Goal: Information Seeking & Learning: Learn about a topic

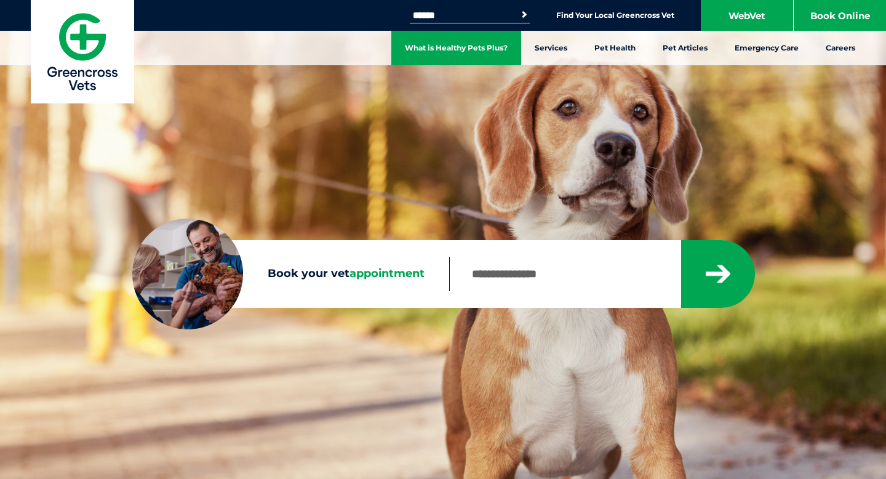
click at [472, 42] on link "What is Healthy Pets Plus?" at bounding box center [456, 48] width 130 height 34
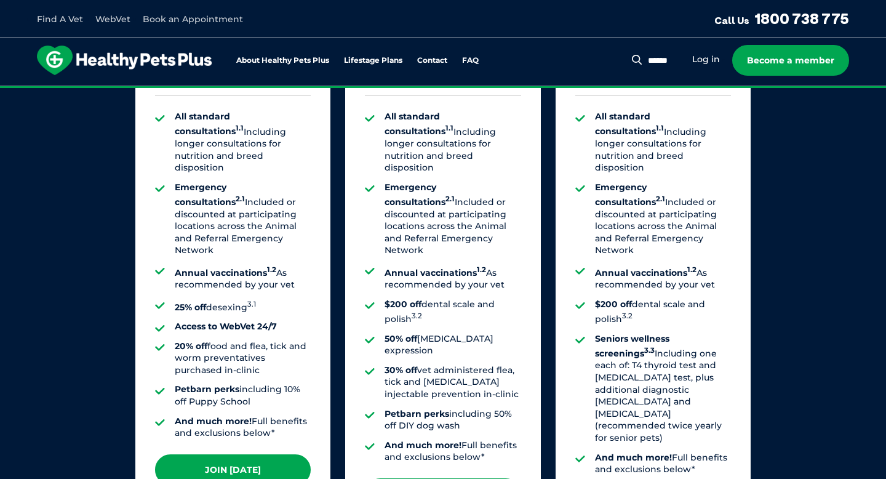
scroll to position [979, 0]
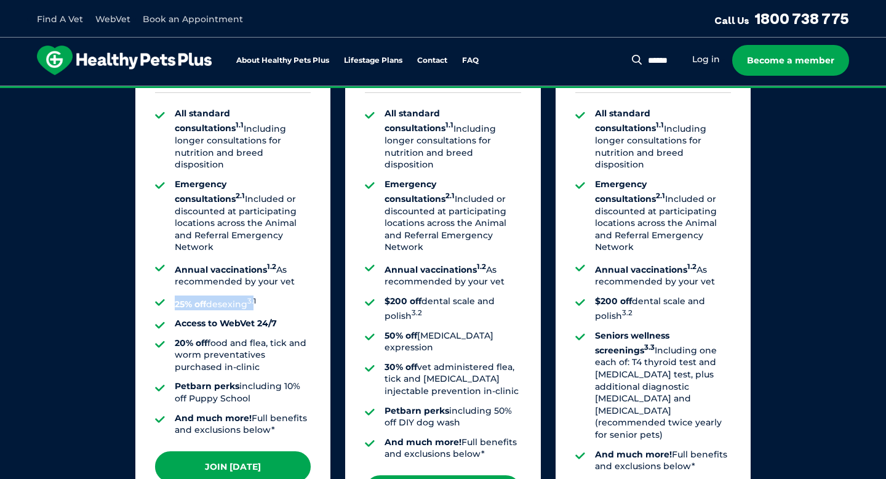
drag, startPoint x: 174, startPoint y: 271, endPoint x: 254, endPoint y: 273, distance: 80.0
click at [254, 295] on li "25% off desexing 3.1" at bounding box center [243, 302] width 136 height 15
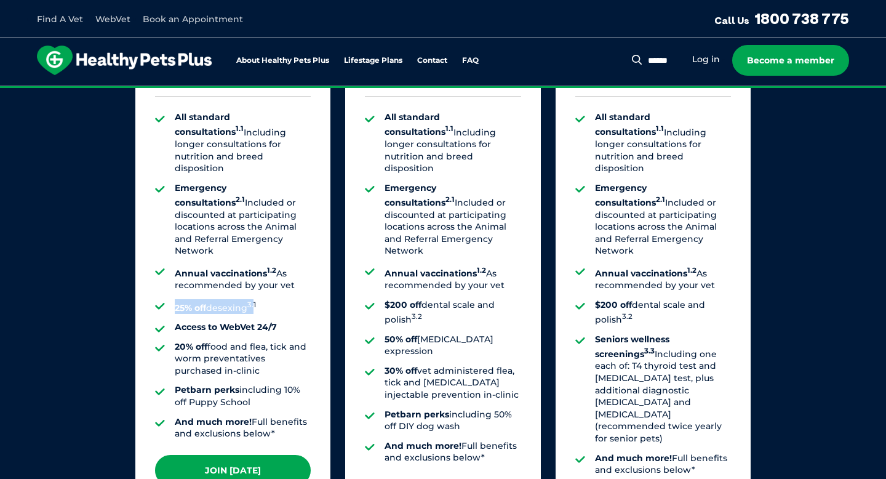
scroll to position [976, 0]
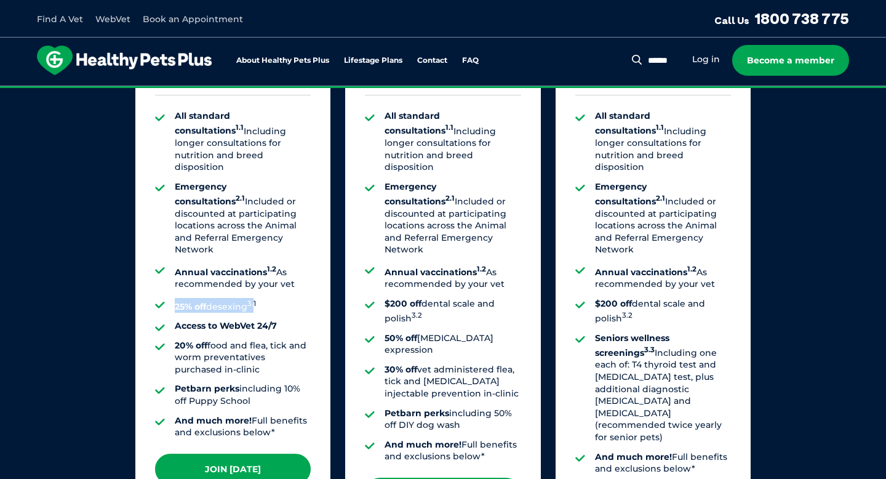
click at [225, 201] on li "Emergency consultations 2.1 Included or discounted at participating locations a…" at bounding box center [243, 218] width 136 height 75
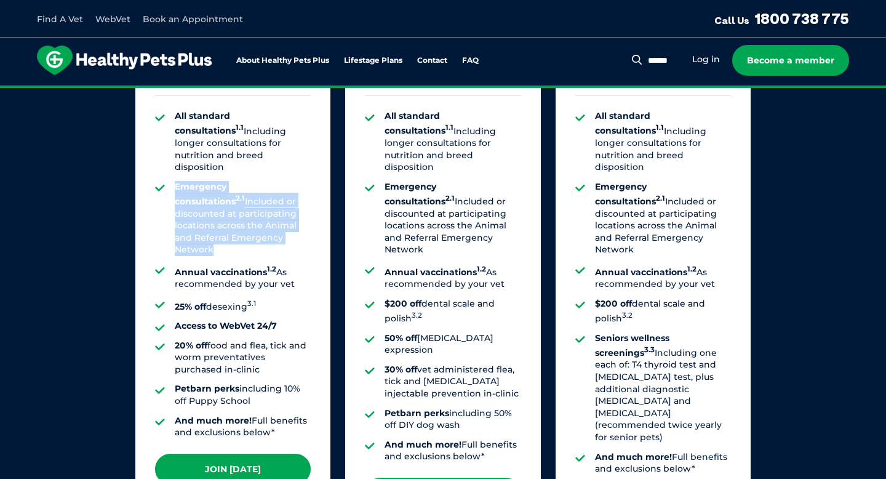
click at [218, 182] on li "Emergency consultations 2.1 Included or discounted at participating locations a…" at bounding box center [243, 218] width 136 height 75
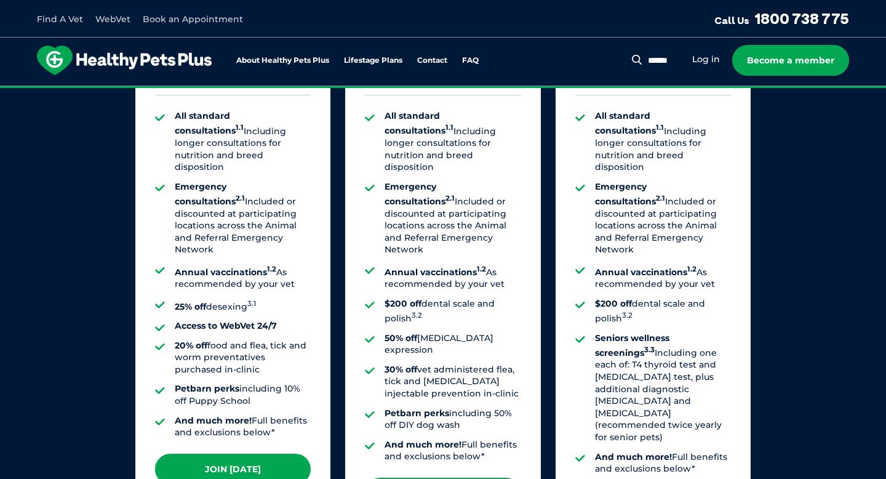
click at [218, 182] on li "Emergency consultations 2.1 Included or discounted at participating locations a…" at bounding box center [243, 218] width 136 height 75
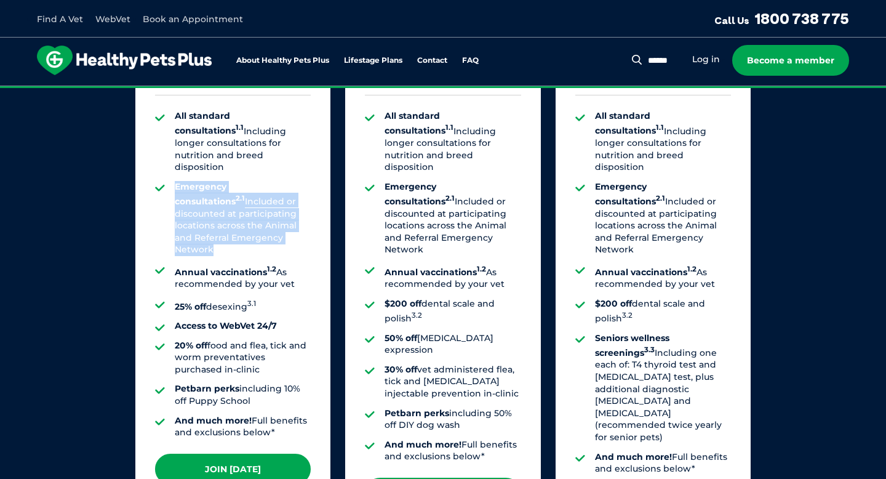
click at [235, 193] on li "Emergency consultations 2.1 Included or discounted at participating locations a…" at bounding box center [243, 218] width 136 height 75
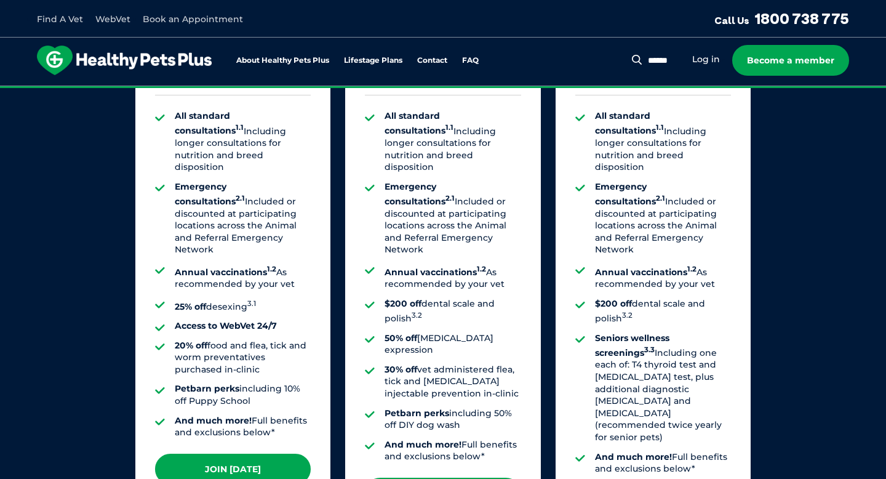
scroll to position [1015, 0]
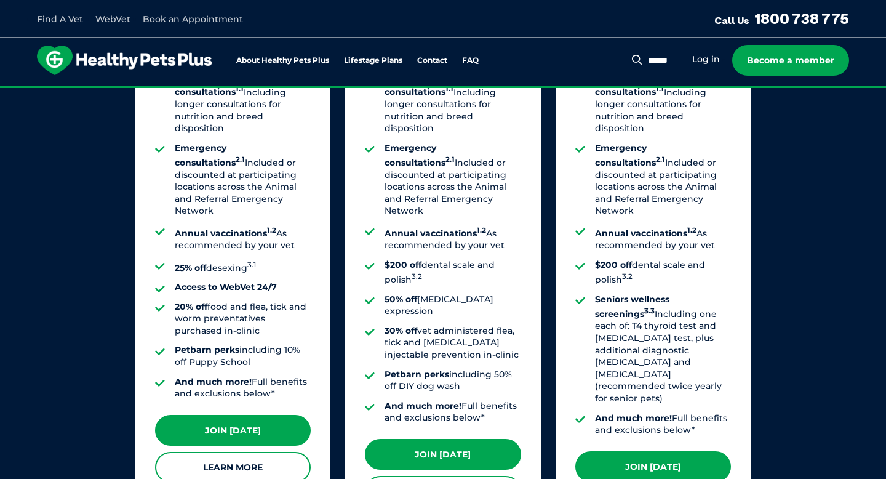
click at [207, 172] on li "Emergency consultations 2.1 Included or discounted at participating locations a…" at bounding box center [243, 179] width 136 height 75
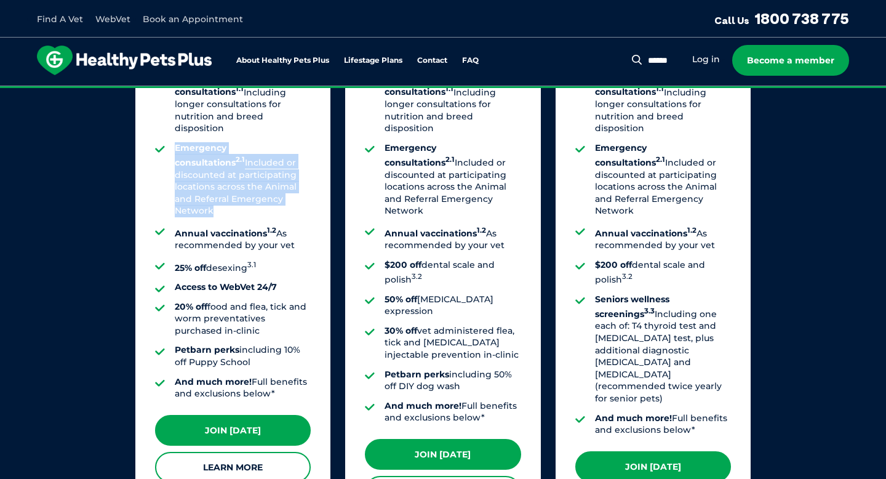
click at [207, 172] on li "Emergency consultations 2.1 Included or discounted at participating locations a…" at bounding box center [243, 179] width 136 height 75
click at [222, 176] on li "Emergency consultations 2.1 Included or discounted at participating locations a…" at bounding box center [243, 179] width 136 height 75
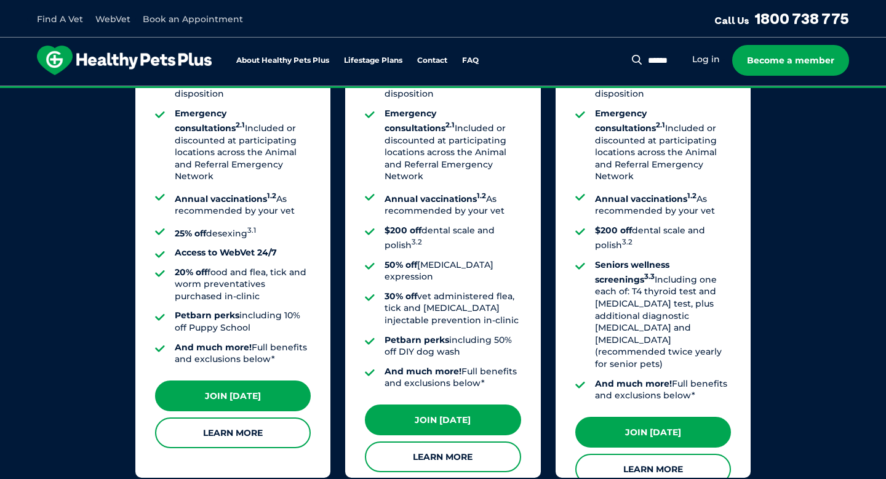
scroll to position [1058, 0]
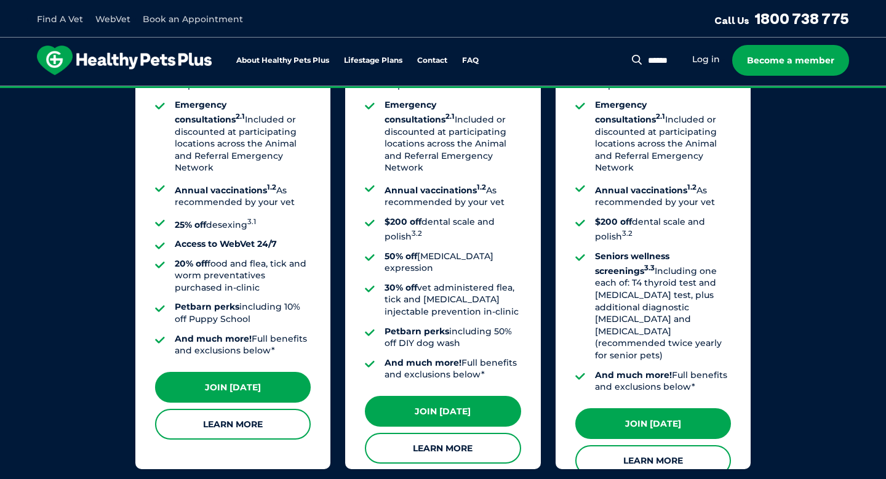
drag, startPoint x: 170, startPoint y: 273, endPoint x: 259, endPoint y: 289, distance: 89.3
click at [259, 289] on ul "All standard consultations 1.1 Including longer consultations for nutrition and…" at bounding box center [233, 192] width 156 height 329
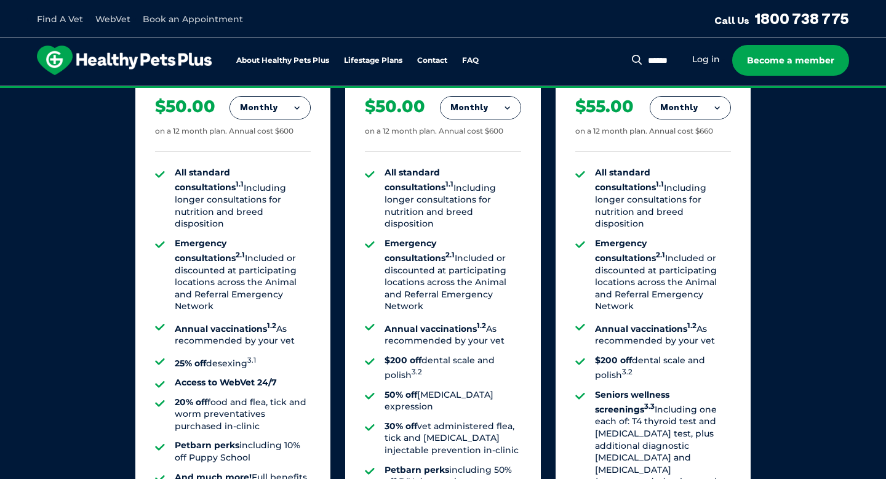
scroll to position [921, 0]
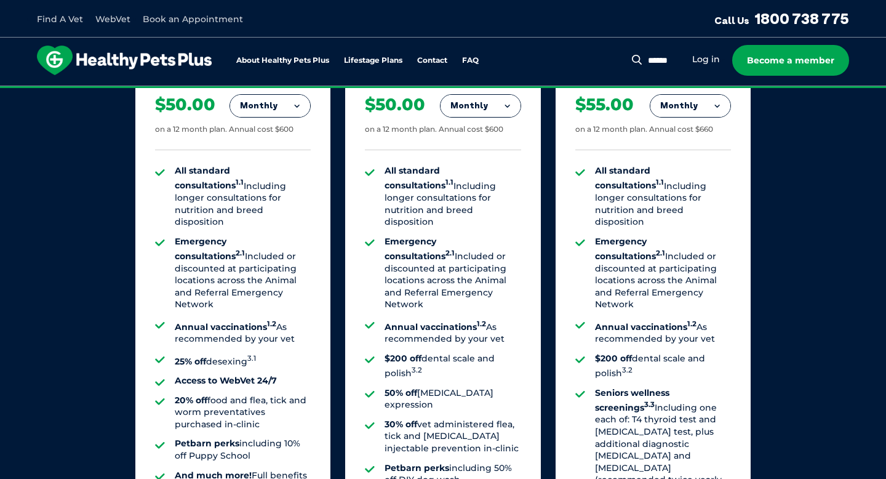
click at [209, 340] on ul "All standard consultations 1.1 Including longer consultations for nutrition and…" at bounding box center [233, 329] width 156 height 329
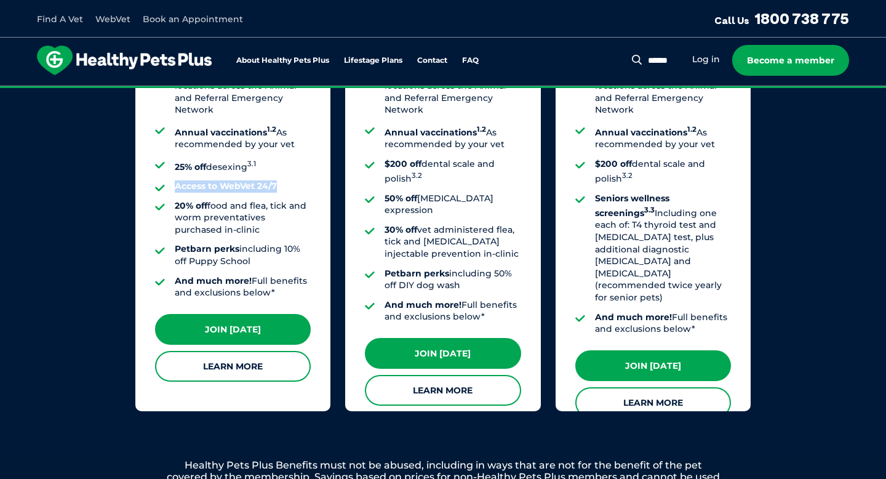
scroll to position [1128, 0]
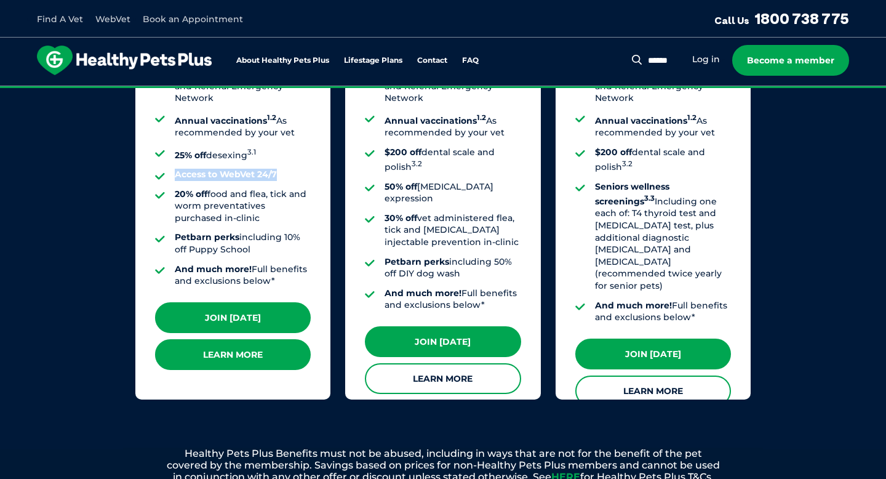
click at [258, 344] on link "Learn More" at bounding box center [233, 354] width 156 height 31
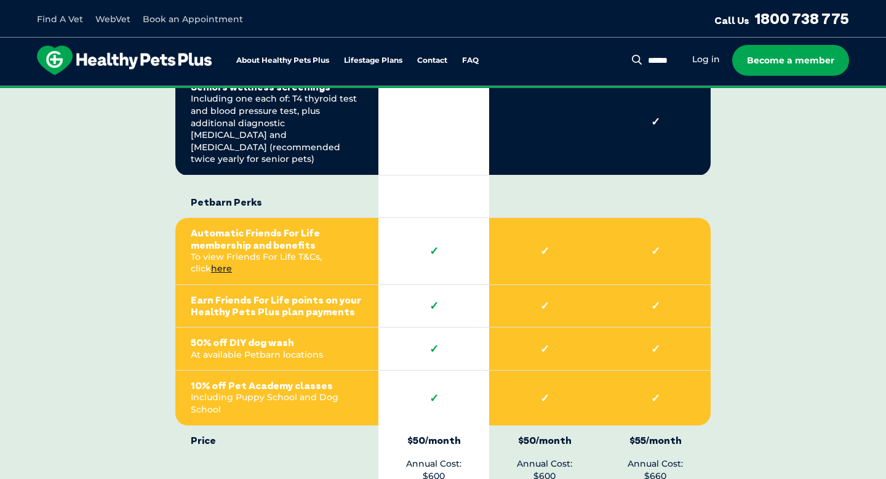
scroll to position [2685, 0]
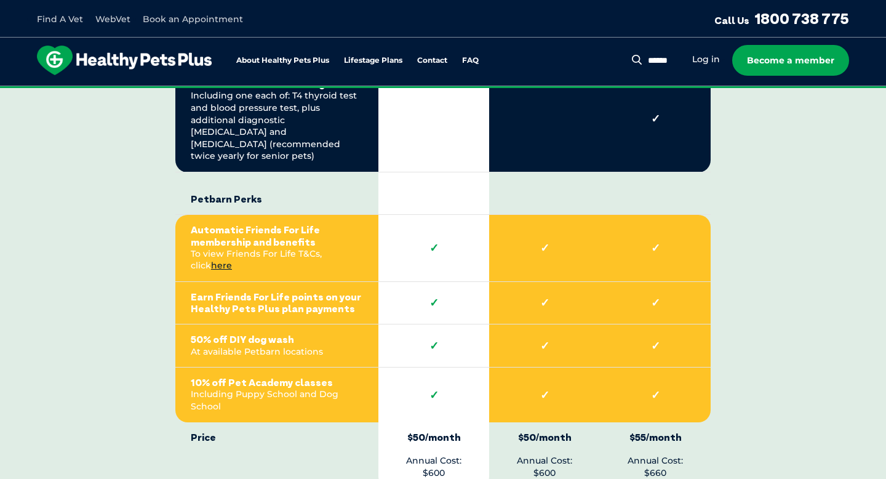
click at [259, 324] on td "50% off DIY dog wash At available Petbarn locations" at bounding box center [276, 345] width 203 height 43
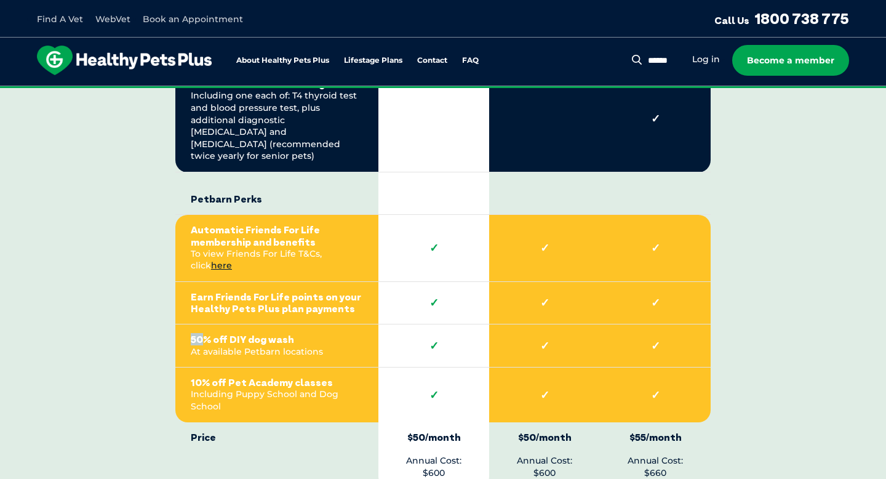
click at [259, 324] on td "50% off DIY dog wash At available Petbarn locations" at bounding box center [276, 345] width 203 height 43
click at [263, 334] on strong "50% off DIY dog wash" at bounding box center [277, 340] width 172 height 12
click at [265, 324] on td "50% off DIY dog wash At available Petbarn locations" at bounding box center [276, 345] width 203 height 43
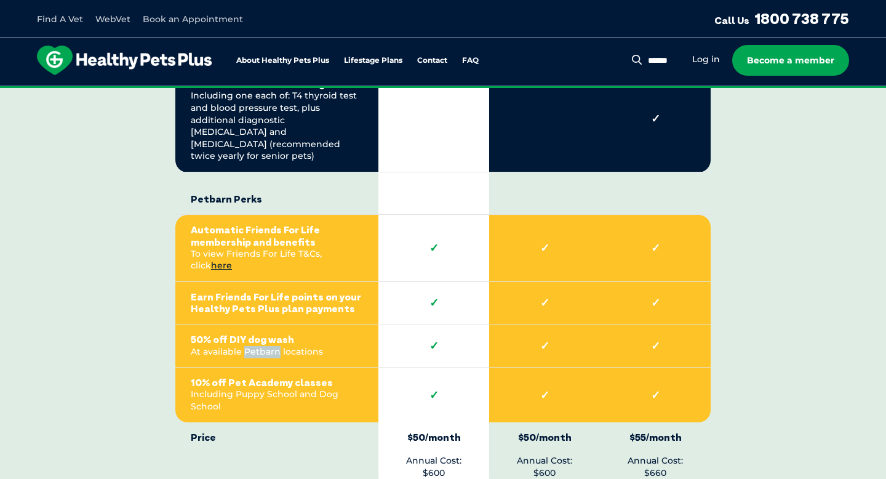
click at [270, 328] on td "50% off DIY dog wash At available Petbarn locations" at bounding box center [276, 345] width 203 height 43
click at [276, 422] on td "Price" at bounding box center [276, 455] width 203 height 66
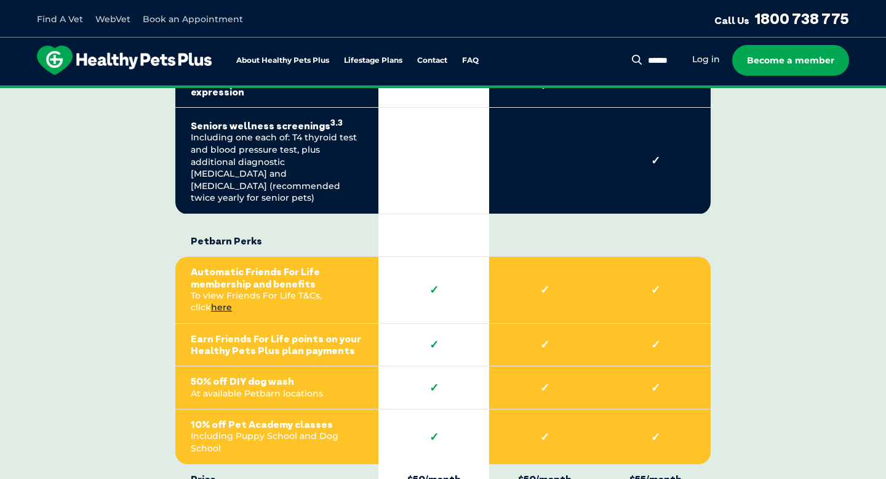
scroll to position [2642, 0]
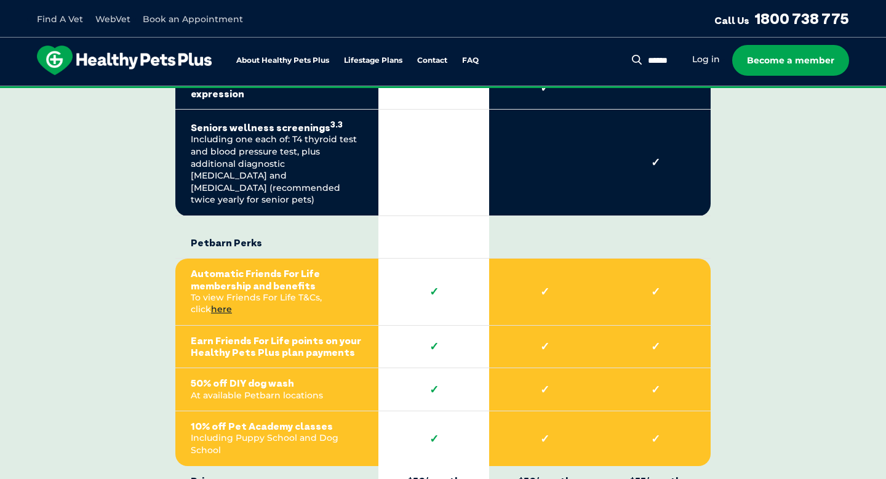
click at [265, 335] on strong "Earn Friends For Life points on your Healthy Pets Plus plan payments" at bounding box center [277, 346] width 172 height 23
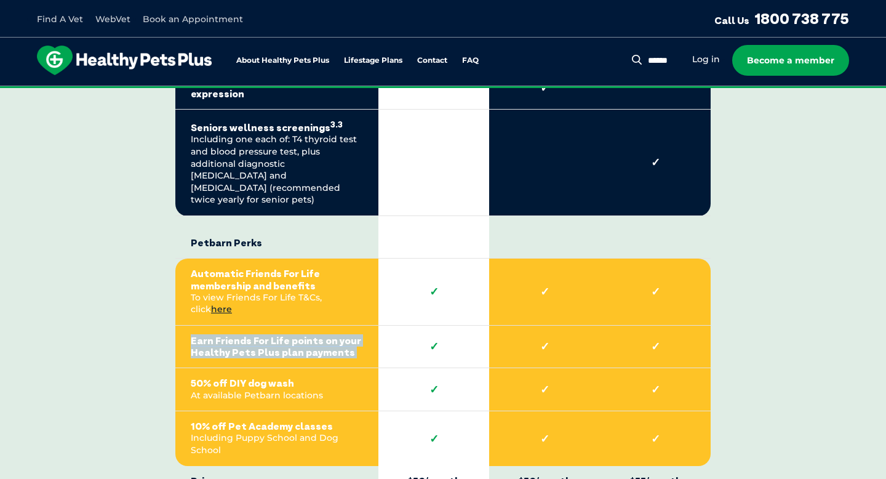
click at [265, 335] on strong "Earn Friends For Life points on your Healthy Pets Plus plan payments" at bounding box center [277, 346] width 172 height 23
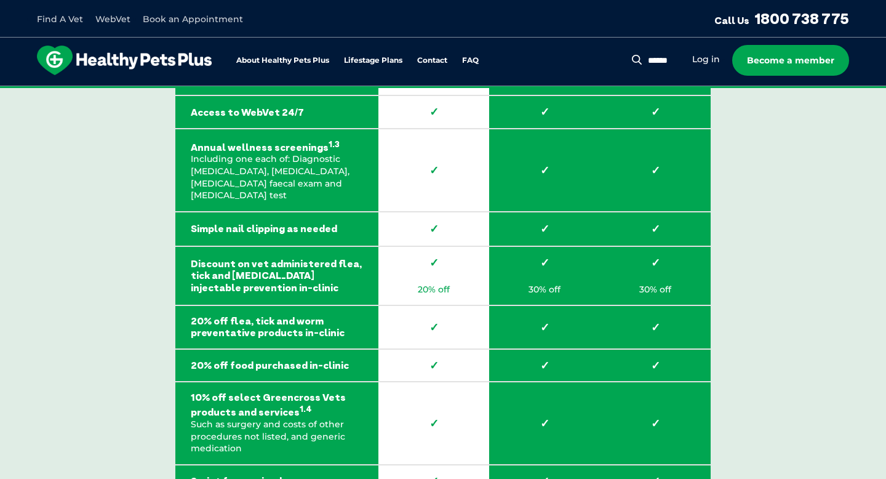
scroll to position [1947, 0]
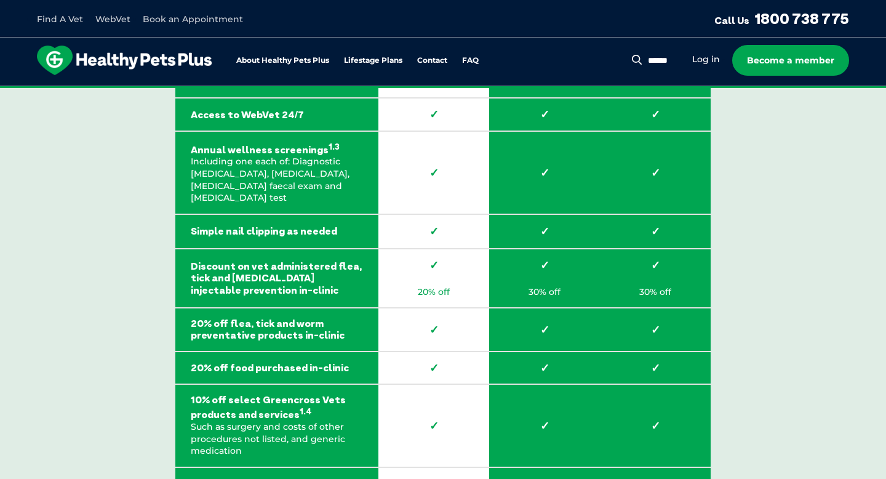
click at [276, 237] on strong "Simple nail clipping as needed" at bounding box center [277, 231] width 172 height 12
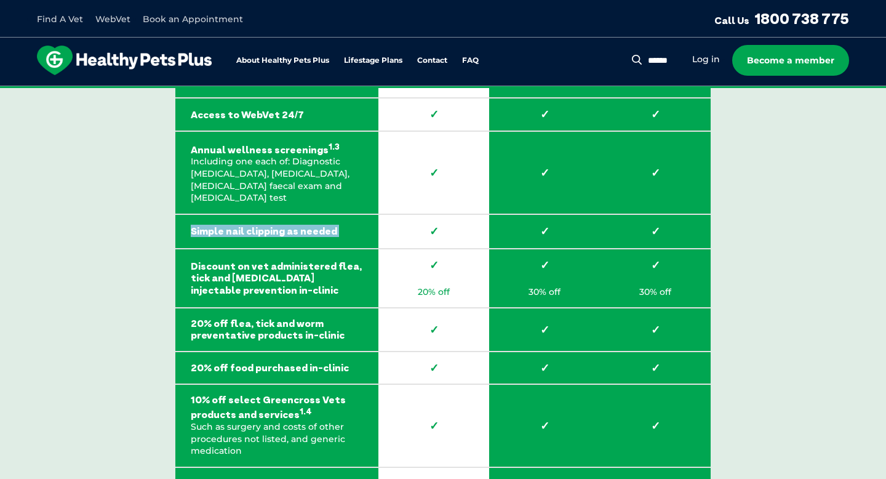
click at [276, 237] on strong "Simple nail clipping as needed" at bounding box center [277, 231] width 172 height 12
click at [294, 249] on td "Simple nail clipping as needed" at bounding box center [276, 231] width 203 height 34
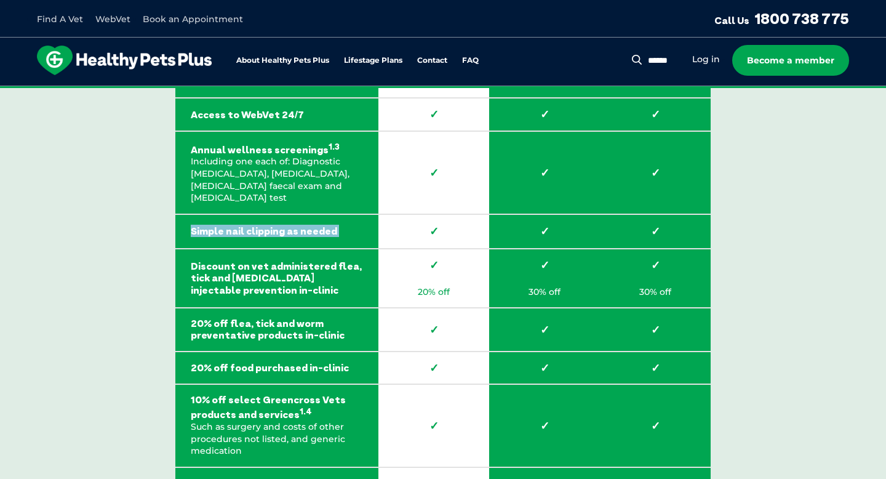
click at [293, 237] on strong "Simple nail clipping as needed" at bounding box center [277, 231] width 172 height 12
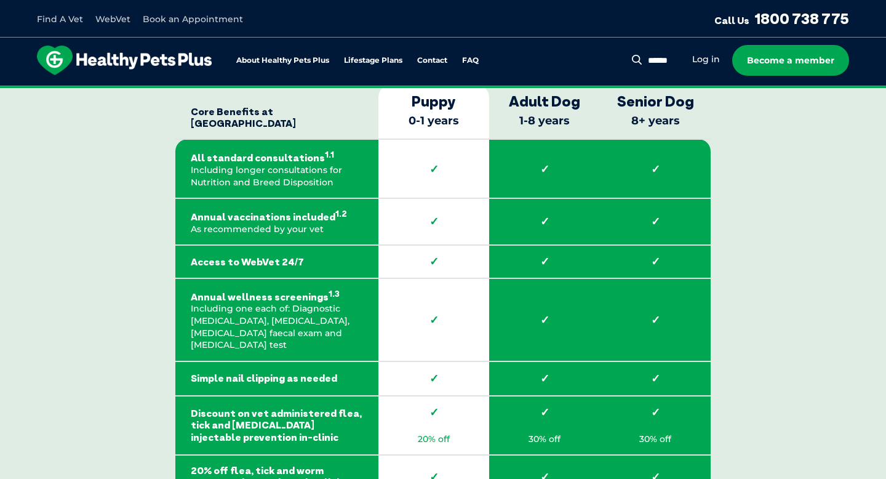
scroll to position [1798, 0]
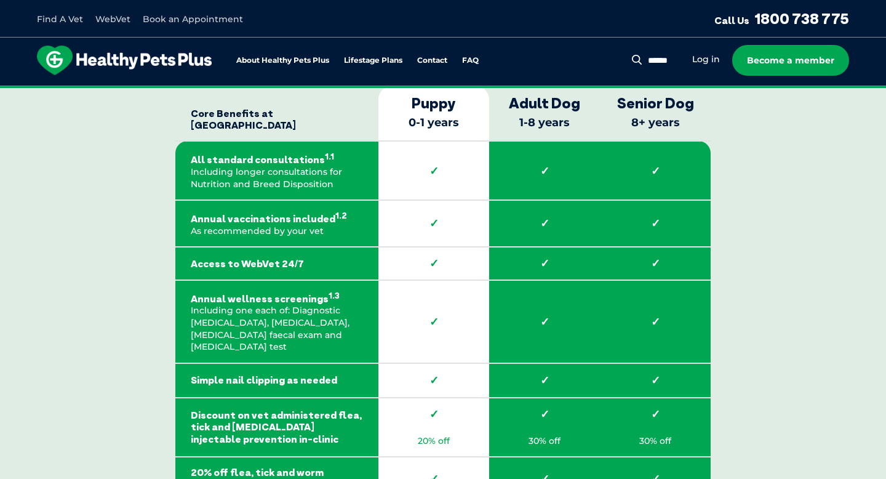
click at [327, 335] on p "Annual wellness screenings 1.3 Including one each of: Diagnostic [MEDICAL_DATA]…" at bounding box center [277, 321] width 172 height 63
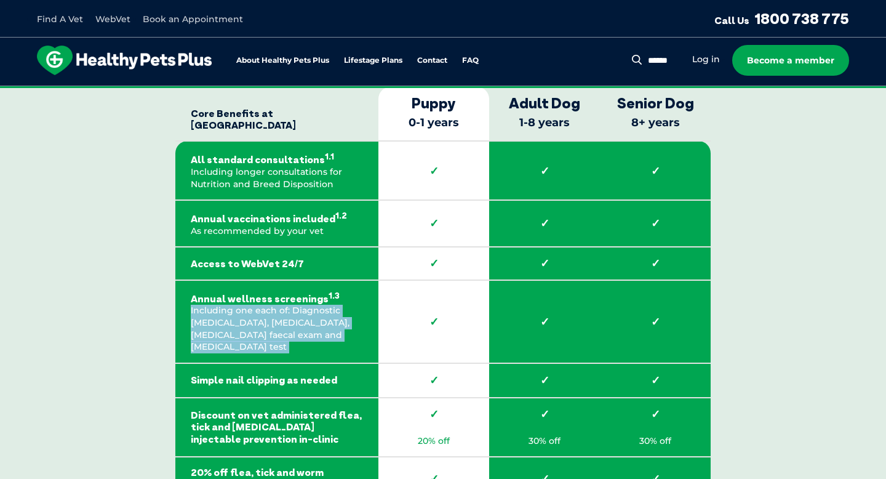
click at [327, 335] on p "Annual wellness screenings 1.3 Including one each of: Diagnostic [MEDICAL_DATA]…" at bounding box center [277, 321] width 172 height 63
click at [332, 349] on p "Annual wellness screenings 1.3 Including one each of: Diagnostic [MEDICAL_DATA]…" at bounding box center [277, 321] width 172 height 63
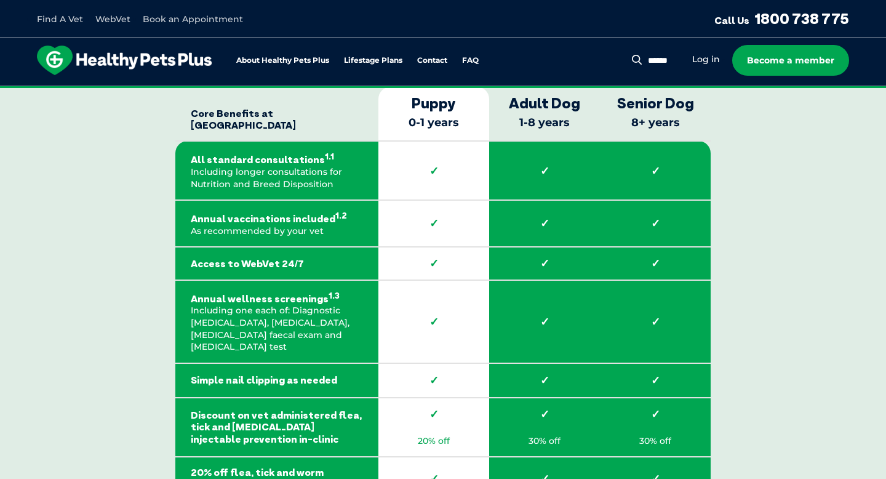
click at [332, 349] on p "Annual wellness screenings 1.3 Including one each of: Diagnostic [MEDICAL_DATA]…" at bounding box center [277, 321] width 172 height 63
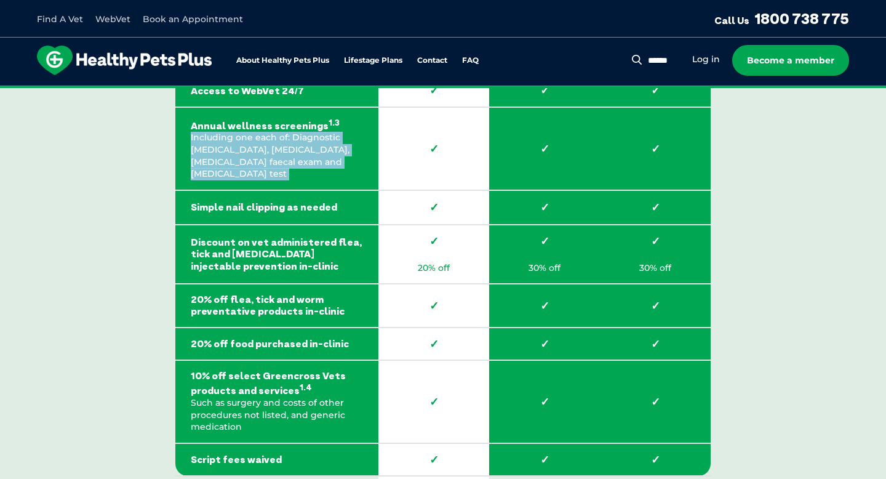
scroll to position [1994, 0]
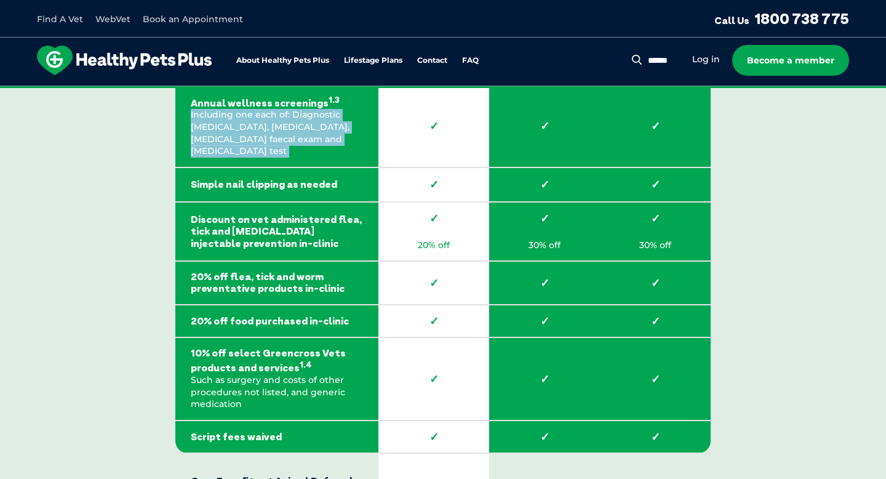
click at [295, 324] on td "20% off food purchased in-clinic" at bounding box center [276, 321] width 203 height 33
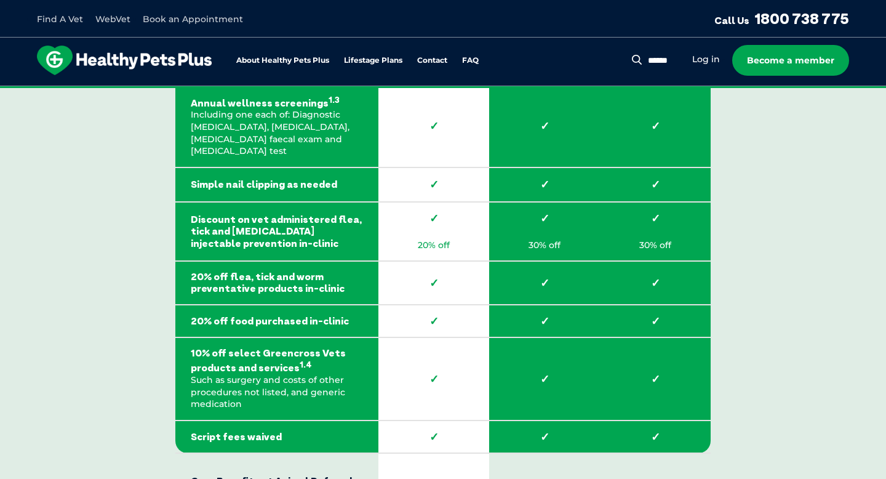
click at [295, 324] on td "20% off food purchased in-clinic" at bounding box center [276, 321] width 203 height 33
click at [292, 294] on strong "20% off flea, tick and worm preventative products in-clinic" at bounding box center [277, 282] width 172 height 23
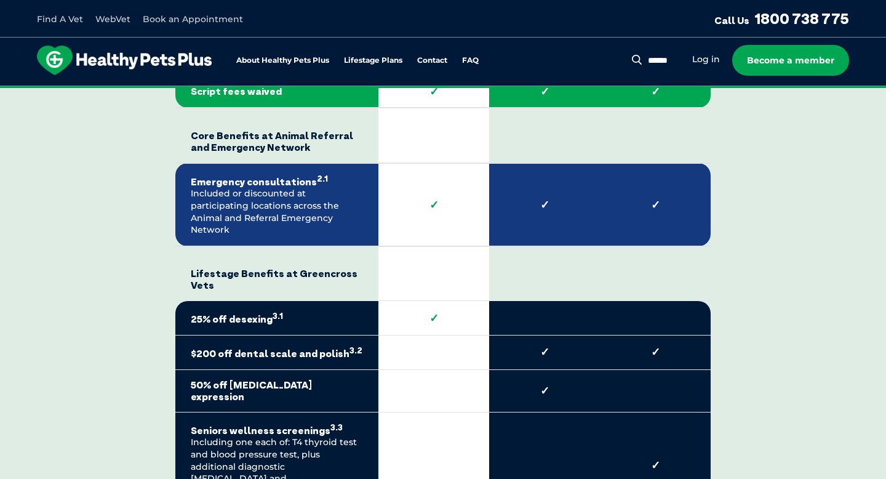
scroll to position [2342, 0]
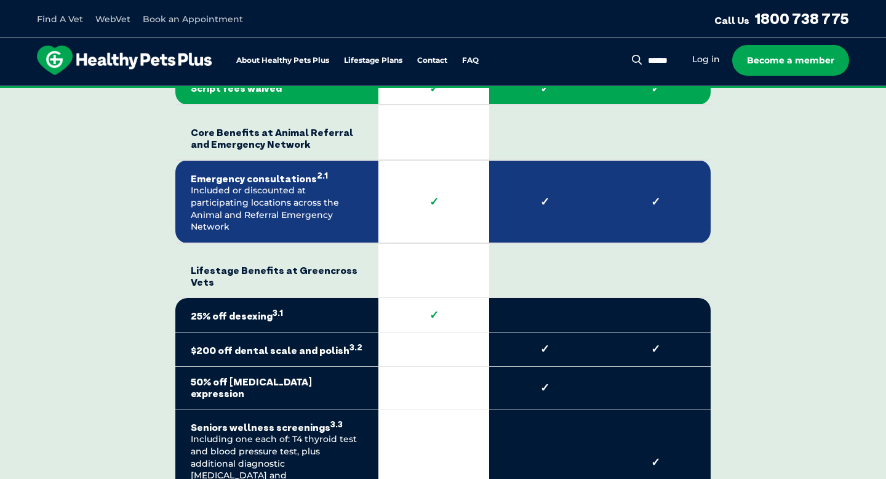
click at [326, 346] on strong "$200 off dental scale and polish 3.2" at bounding box center [277, 349] width 172 height 15
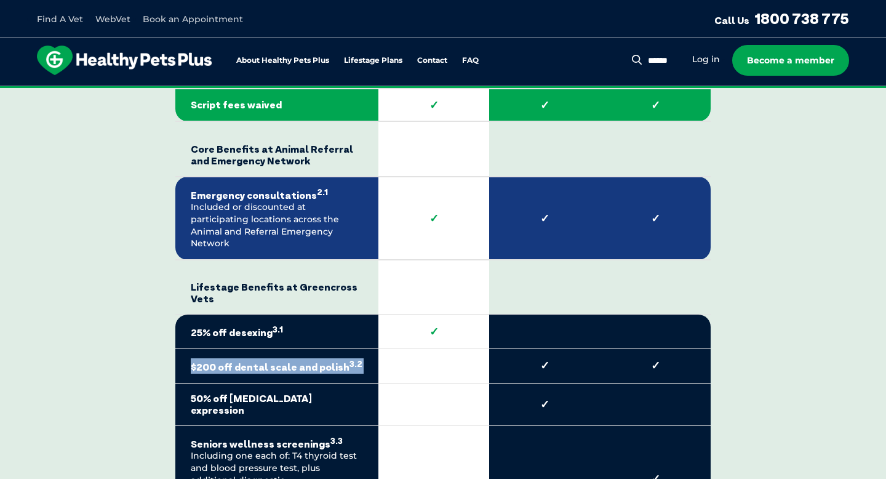
scroll to position [2479, 0]
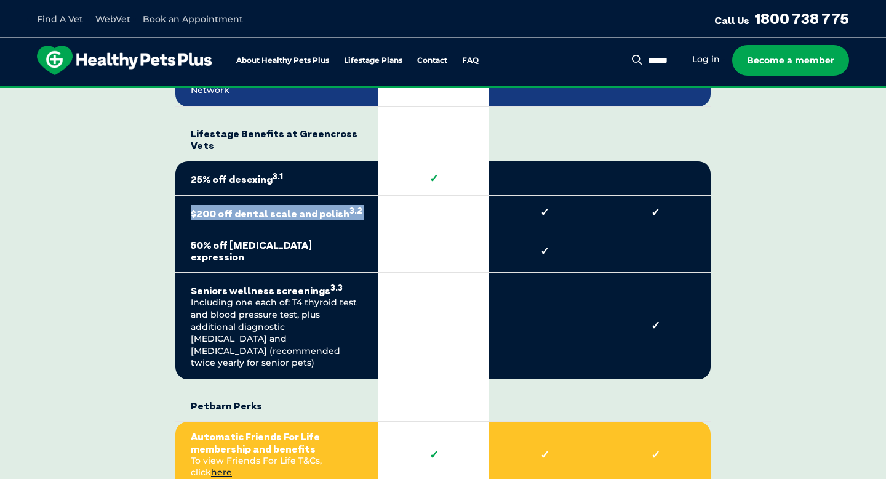
click at [276, 258] on td "50% off [MEDICAL_DATA] expression" at bounding box center [276, 251] width 203 height 42
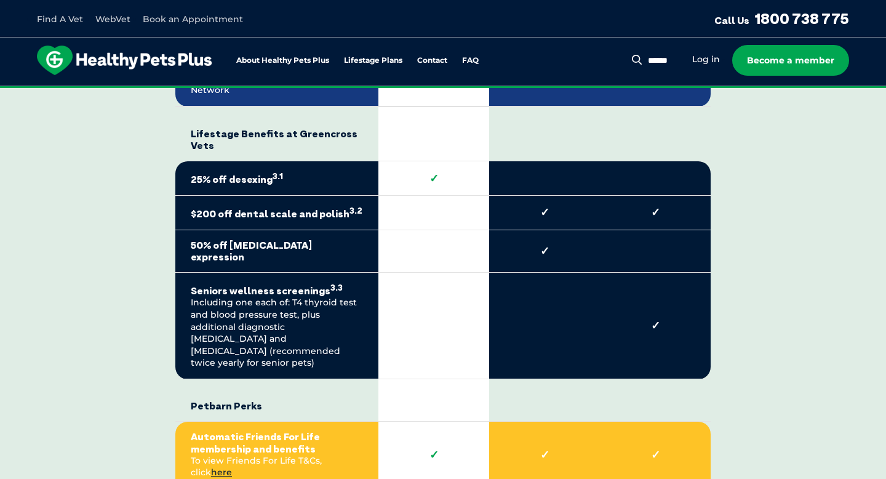
click at [276, 258] on td "50% off [MEDICAL_DATA] expression" at bounding box center [276, 251] width 203 height 42
click at [279, 250] on td "50% off [MEDICAL_DATA] expression" at bounding box center [276, 251] width 203 height 42
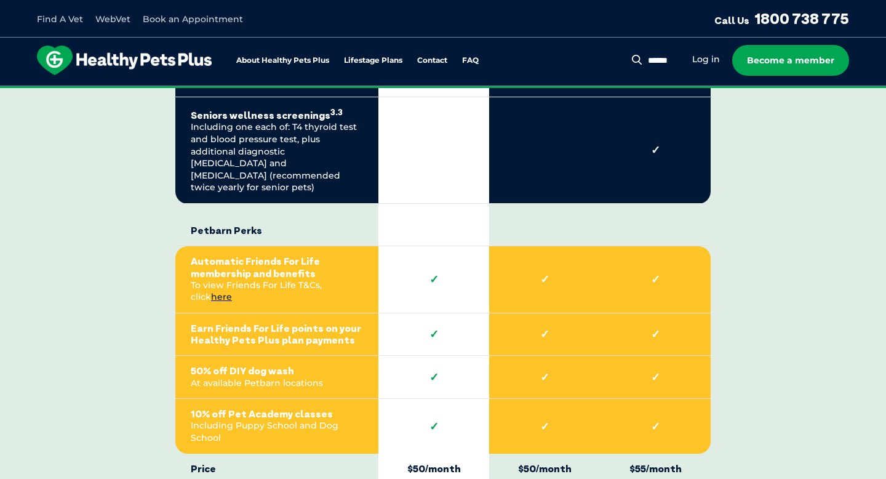
scroll to position [2653, 0]
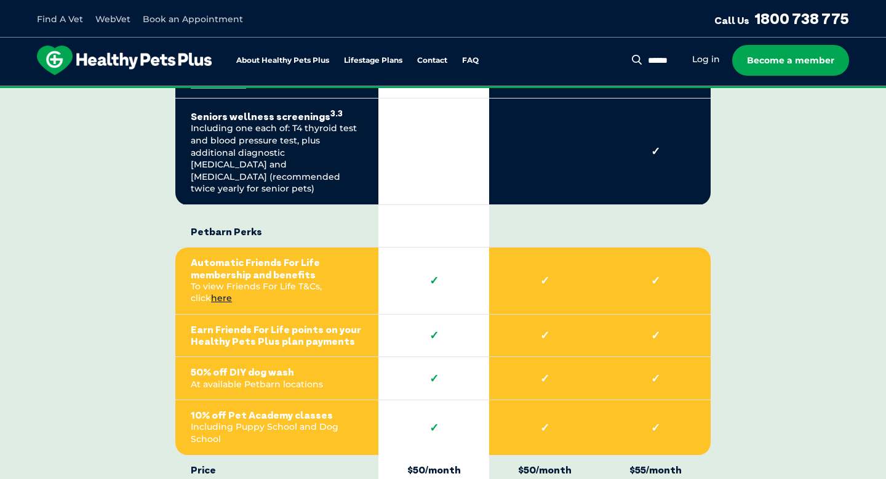
click at [275, 366] on strong "50% off DIY dog wash" at bounding box center [277, 372] width 172 height 12
click at [311, 366] on strong "50% off DIY dog wash" at bounding box center [277, 372] width 172 height 12
click at [310, 324] on strong "Earn Friends For Life points on your Healthy Pets Plus plan payments" at bounding box center [277, 335] width 172 height 23
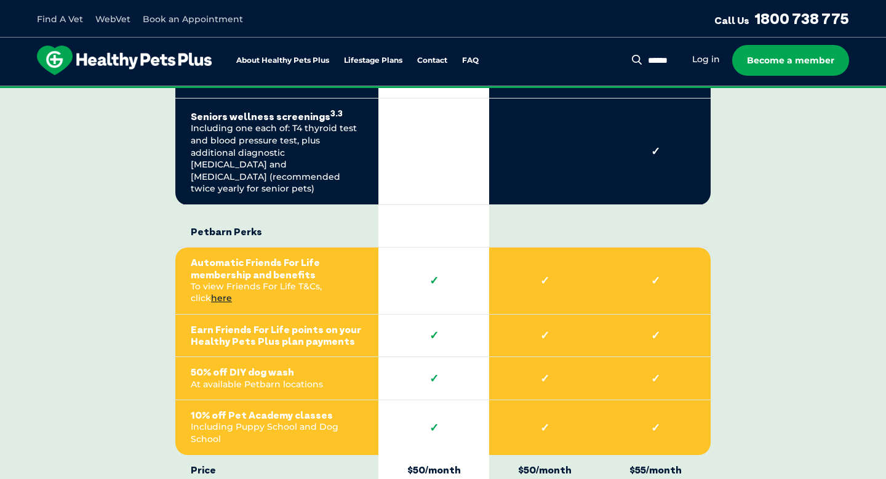
click at [310, 324] on strong "Earn Friends For Life points on your Healthy Pets Plus plan payments" at bounding box center [277, 335] width 172 height 23
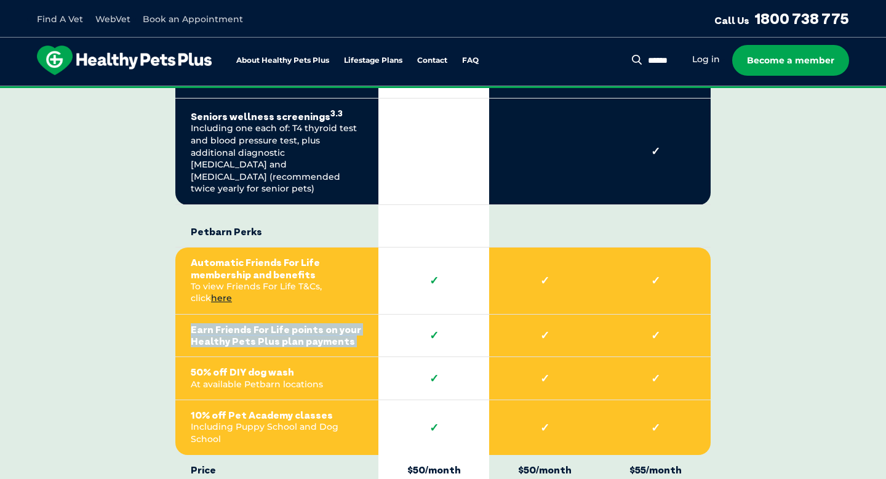
click at [310, 324] on strong "Earn Friends For Life points on your Healthy Pets Plus plan payments" at bounding box center [277, 335] width 172 height 23
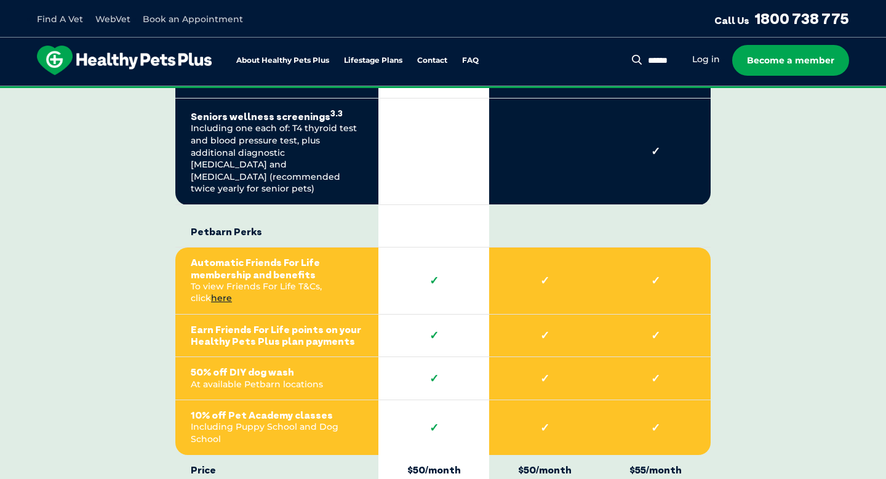
click at [310, 324] on strong "Earn Friends For Life points on your Healthy Pets Plus plan payments" at bounding box center [277, 335] width 172 height 23
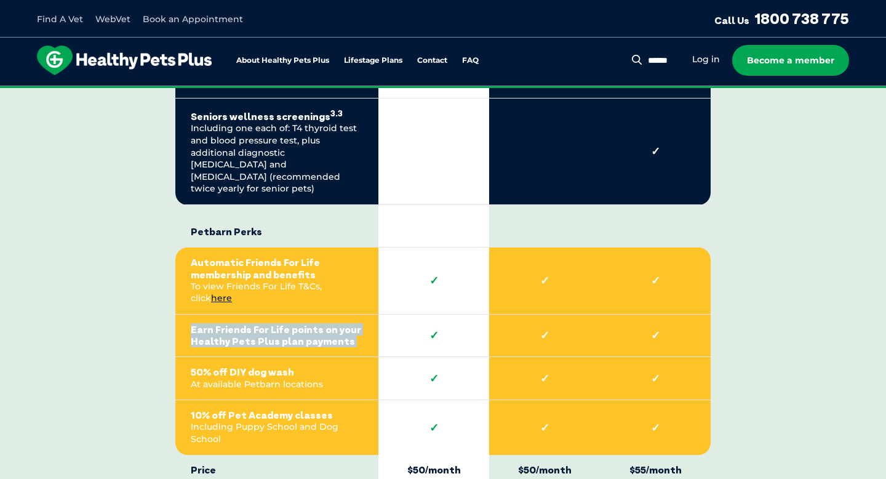
click at [310, 324] on strong "Earn Friends For Life points on your Healthy Pets Plus plan payments" at bounding box center [277, 335] width 172 height 23
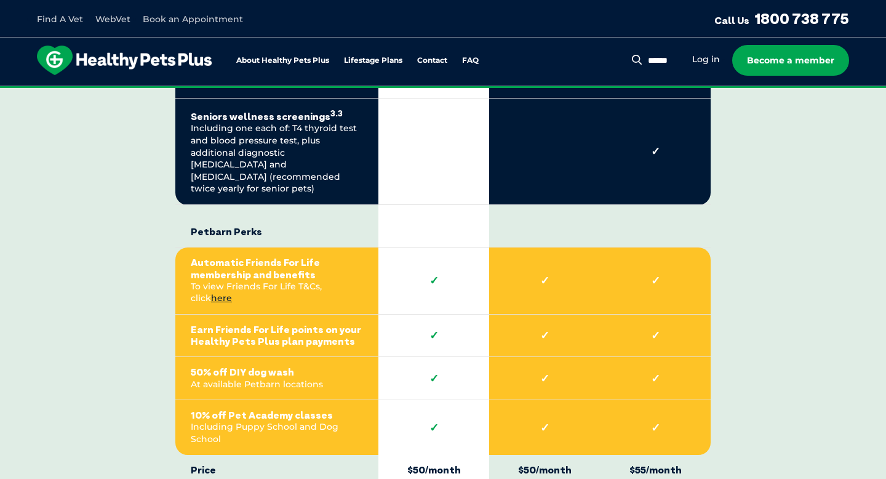
click at [301, 257] on strong "Automatic Friends For Life membership and benefits" at bounding box center [277, 268] width 172 height 23
click at [294, 409] on strong "10% off Pet Academy classes" at bounding box center [277, 415] width 172 height 12
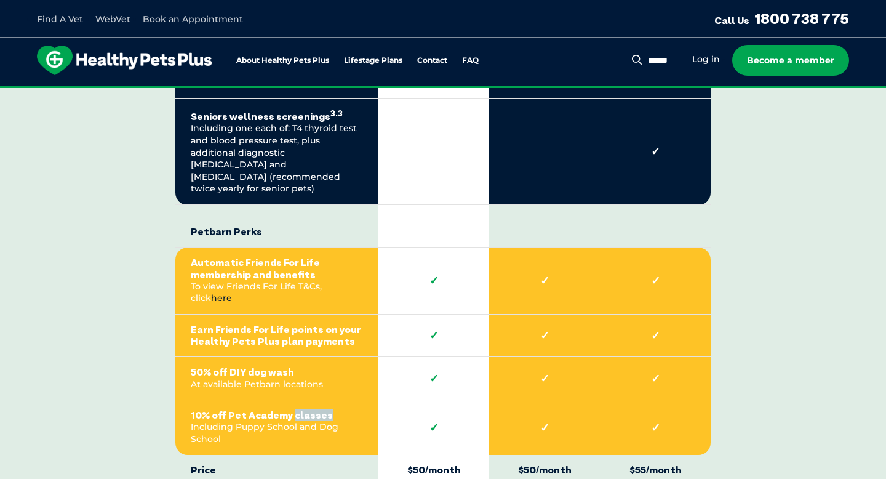
click at [294, 409] on strong "10% off Pet Academy classes" at bounding box center [277, 415] width 172 height 12
click at [423, 421] on strong "✓" at bounding box center [434, 428] width 80 height 14
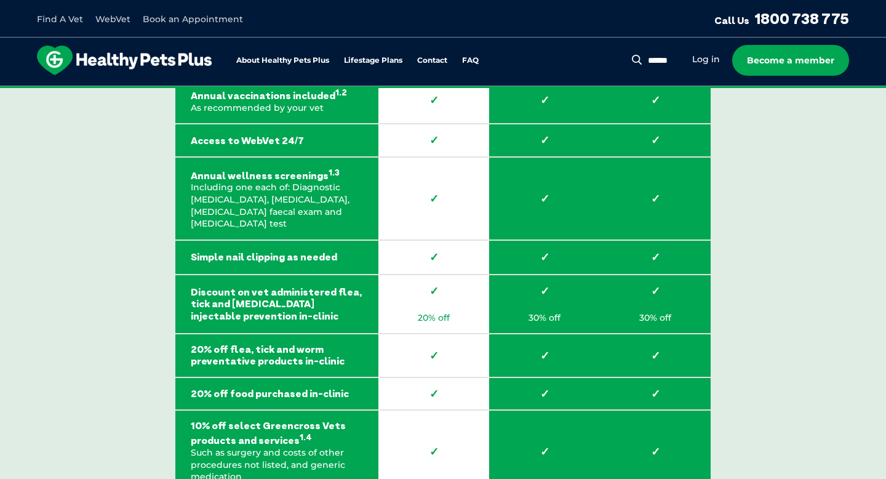
scroll to position [1884, 0]
